Goal: Task Accomplishment & Management: Use online tool/utility

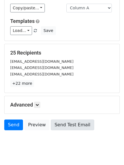
scroll to position [55, 0]
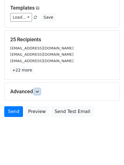
click at [38, 91] on icon at bounding box center [36, 91] width 3 height 3
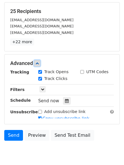
scroll to position [109, 0]
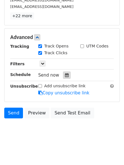
click at [65, 76] on icon at bounding box center [67, 75] width 4 height 4
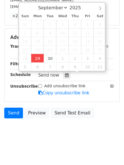
type input "2025-09-29 12:00"
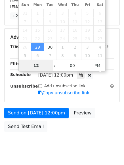
scroll to position [0, 0]
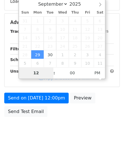
type input "4"
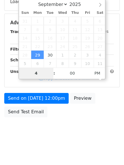
scroll to position [109, 0]
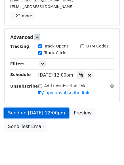
type input "2025-09-29 16:00"
click at [41, 109] on link "Send on Sep 29 at 12:00pm" at bounding box center [36, 113] width 64 height 11
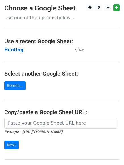
click at [12, 48] on strong "Hunting" at bounding box center [13, 50] width 19 height 5
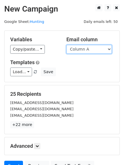
click at [86, 50] on select "Column A Column B Column C Column D Column E Column F" at bounding box center [88, 49] width 45 height 9
select select "Column B"
click at [66, 45] on select "Column A Column B Column C Column D Column E Column F" at bounding box center [88, 49] width 45 height 9
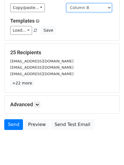
scroll to position [55, 0]
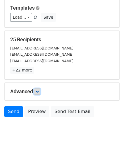
click at [37, 93] on icon at bounding box center [36, 91] width 3 height 3
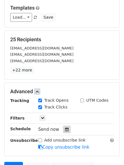
click at [63, 131] on div at bounding box center [67, 129] width 8 height 7
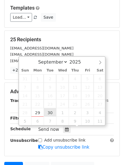
type input "2025-09-30 12:00"
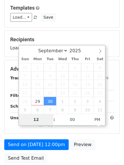
type input "5"
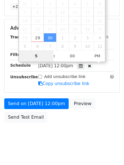
scroll to position [124, 0]
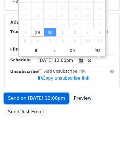
type input "2025-09-30 17:00"
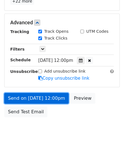
click at [31, 96] on link "Send on Sep 30 at 12:00pm" at bounding box center [36, 98] width 64 height 11
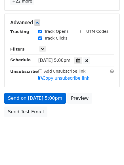
scroll to position [101, 0]
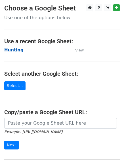
click at [15, 49] on strong "Hunting" at bounding box center [13, 50] width 19 height 5
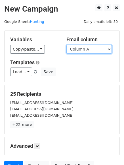
click at [78, 51] on select "Column A Column B Column C Column D Column E Column F" at bounding box center [88, 49] width 45 height 9
select select "Column C"
click at [66, 45] on select "Column A Column B Column C Column D Column E Column F" at bounding box center [88, 49] width 45 height 9
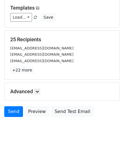
click at [41, 87] on div "Advanced Tracking Track Opens UTM Codes Track Clicks Filters Only include sprea…" at bounding box center [62, 92] width 115 height 18
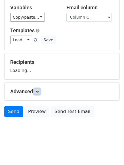
click at [40, 91] on link at bounding box center [37, 92] width 6 height 6
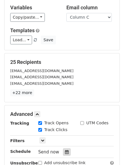
click at [65, 151] on icon at bounding box center [67, 152] width 4 height 4
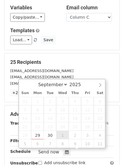
type input "2025-10-01 12:00"
select select "9"
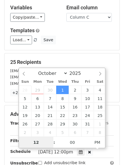
scroll to position [0, 0]
type input "6"
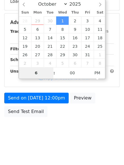
scroll to position [101, 0]
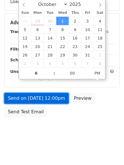
type input "2025-10-01 18:00"
click at [33, 96] on link "Send on Oct 1 at 12:00pm" at bounding box center [36, 98] width 64 height 11
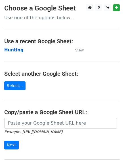
click at [16, 50] on strong "Hunting" at bounding box center [13, 50] width 19 height 5
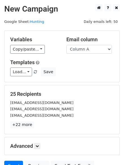
click at [100, 48] on select "Column A Column B Column C Column D Column E Column F" at bounding box center [88, 49] width 45 height 9
click at [100, 50] on select "Column A Column B Column C Column D Column E Column F" at bounding box center [88, 49] width 45 height 9
select select "Column D"
click at [66, 45] on select "Column A Column B Column C Column D Column E Column F" at bounding box center [88, 49] width 45 height 9
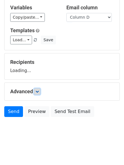
click at [37, 91] on icon at bounding box center [36, 91] width 3 height 3
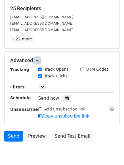
scroll to position [86, 0]
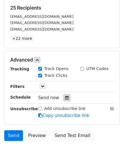
click at [65, 98] on icon at bounding box center [67, 98] width 4 height 4
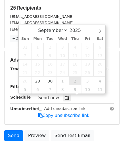
type input "2025-10-02 12:00"
select select "9"
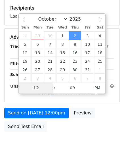
type input "7"
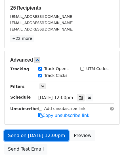
type input "2025-10-02 19:00"
click at [39, 135] on link "Send on Oct 2 at 12:00pm" at bounding box center [36, 135] width 64 height 11
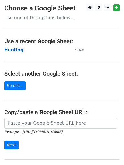
click at [13, 52] on strong "Hunting" at bounding box center [13, 50] width 19 height 5
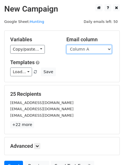
click at [88, 46] on select "Column A Column B Column C Column D Column E Column F" at bounding box center [88, 49] width 45 height 9
select select "Column E"
click at [66, 45] on select "Column A Column B Column C Column D Column E Column F" at bounding box center [88, 49] width 45 height 9
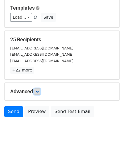
click at [38, 92] on icon at bounding box center [36, 91] width 3 height 3
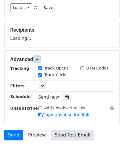
scroll to position [87, 0]
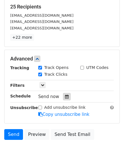
click at [63, 97] on div at bounding box center [67, 96] width 8 height 7
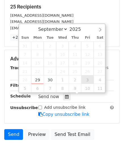
type input "2025-10-03 12:00"
select select "9"
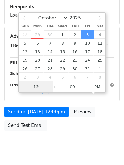
type input "8"
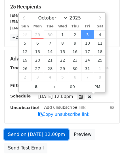
type input "2025-10-03 20:00"
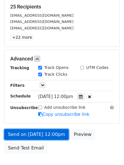
click at [36, 136] on link "Send on Oct 3 at 12:00pm" at bounding box center [36, 134] width 64 height 11
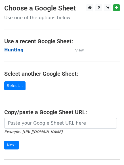
click at [10, 48] on strong "Hunting" at bounding box center [13, 50] width 19 height 5
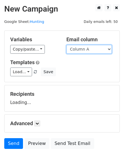
click at [77, 49] on select "Column A Column B Column C Column D Column E Column F" at bounding box center [88, 49] width 45 height 9
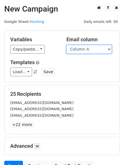
click at [80, 45] on select "Column A Column B Column C Column D Column E Column F" at bounding box center [88, 49] width 45 height 9
select select "Column F"
click at [66, 45] on select "Column A Column B Column C Column D Column E Column F" at bounding box center [88, 49] width 45 height 9
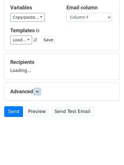
click at [38, 93] on icon at bounding box center [36, 91] width 3 height 3
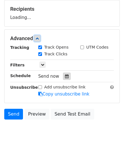
scroll to position [87, 0]
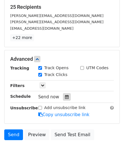
click at [65, 100] on div at bounding box center [67, 96] width 8 height 7
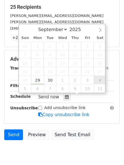
type input "2025-10-04 12:00"
select select "9"
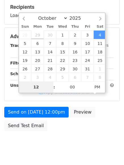
type input "9"
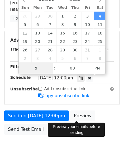
scroll to position [124, 0]
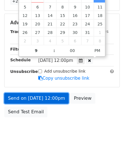
type input "2025-10-04 21:00"
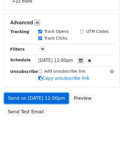
click at [37, 102] on link "Send on Oct 4 at 12:00pm" at bounding box center [36, 98] width 64 height 11
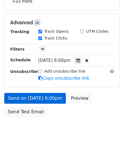
scroll to position [101, 0]
